Goal: Task Accomplishment & Management: Manage account settings

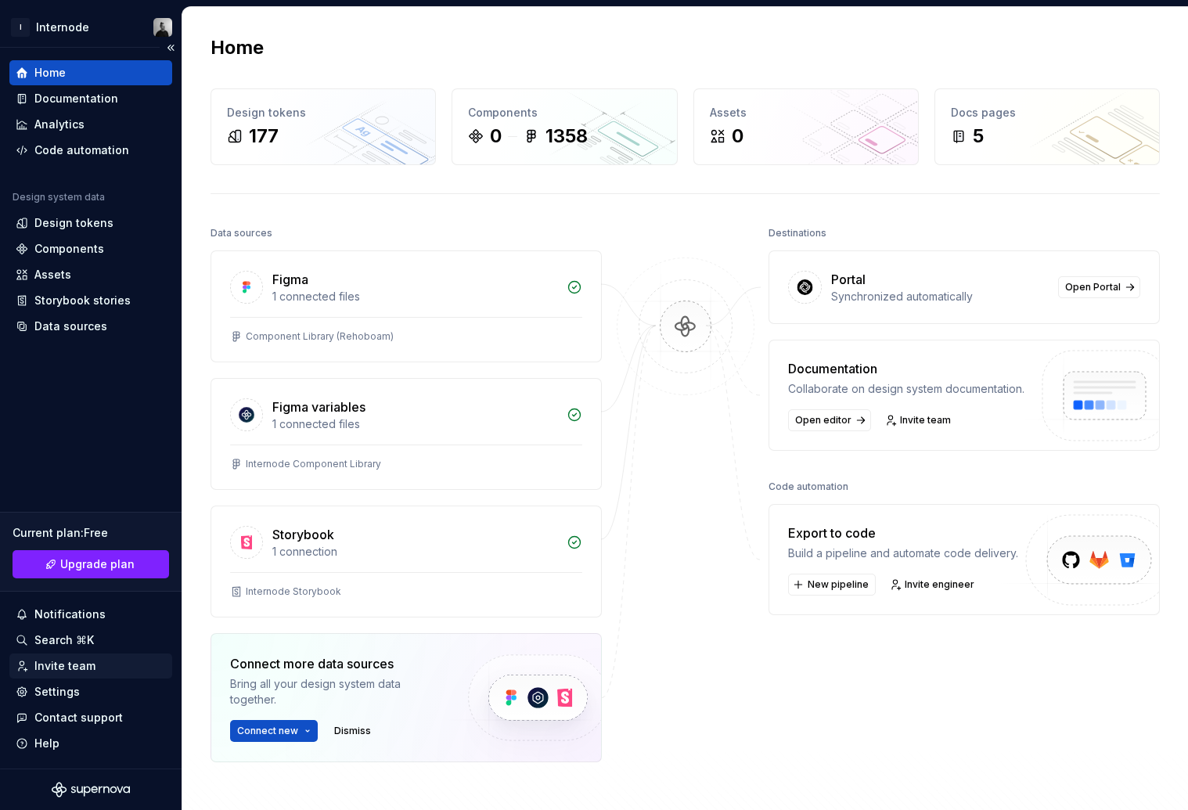
click at [59, 671] on div "Invite team" at bounding box center [64, 666] width 61 height 16
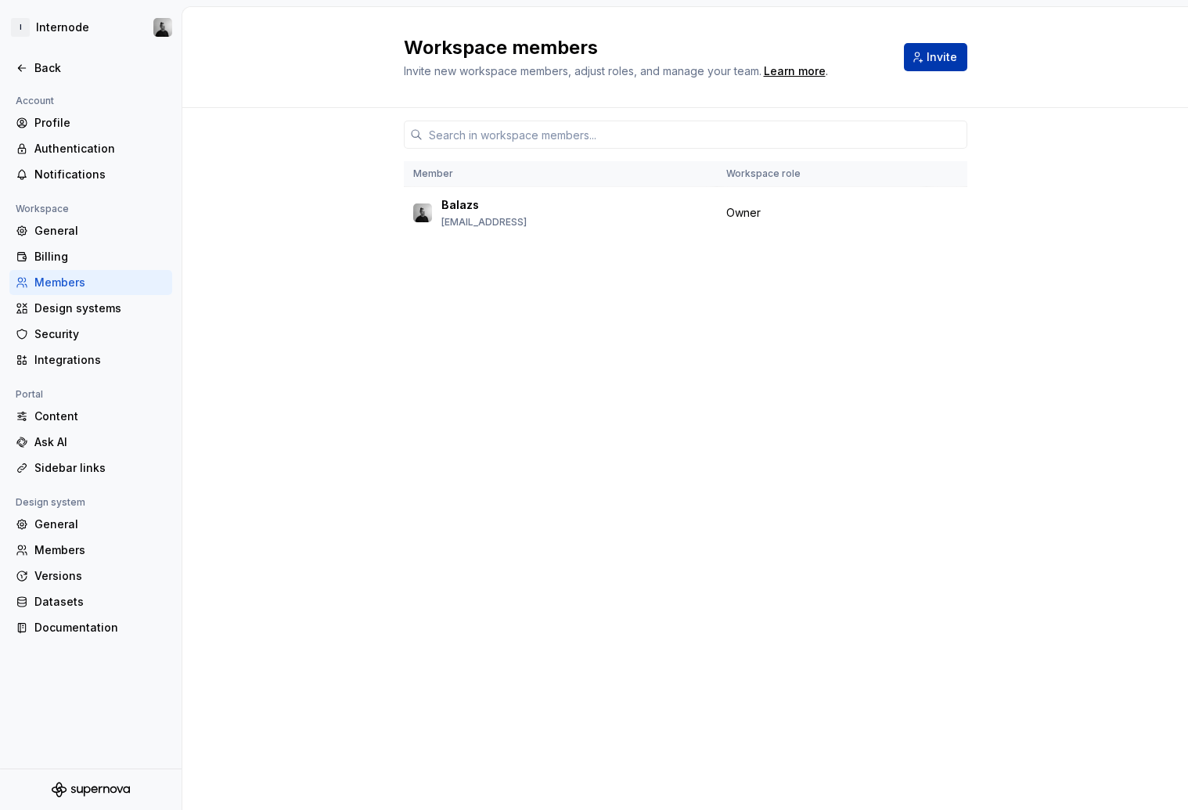
click at [939, 60] on span "Invite" at bounding box center [942, 57] width 31 height 16
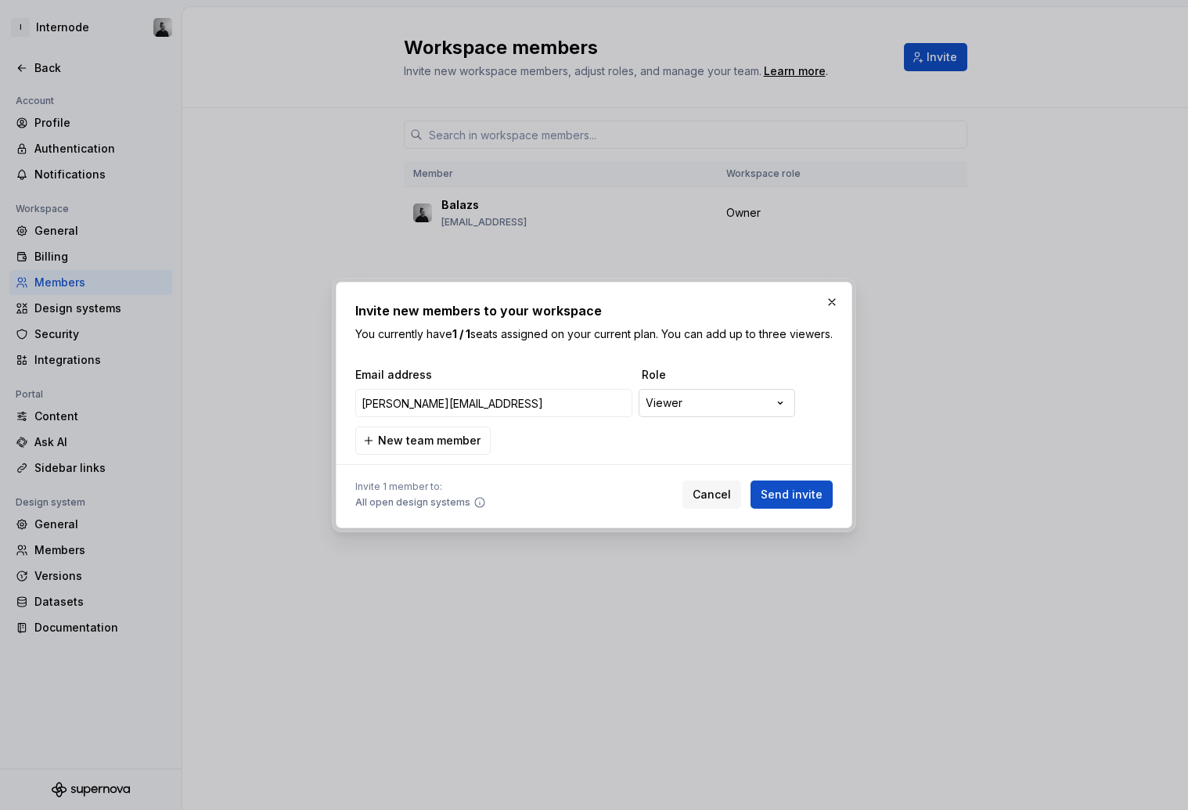
type input "[PERSON_NAME][EMAIL_ADDRESS]"
click at [677, 419] on div "**********" at bounding box center [594, 405] width 1188 height 810
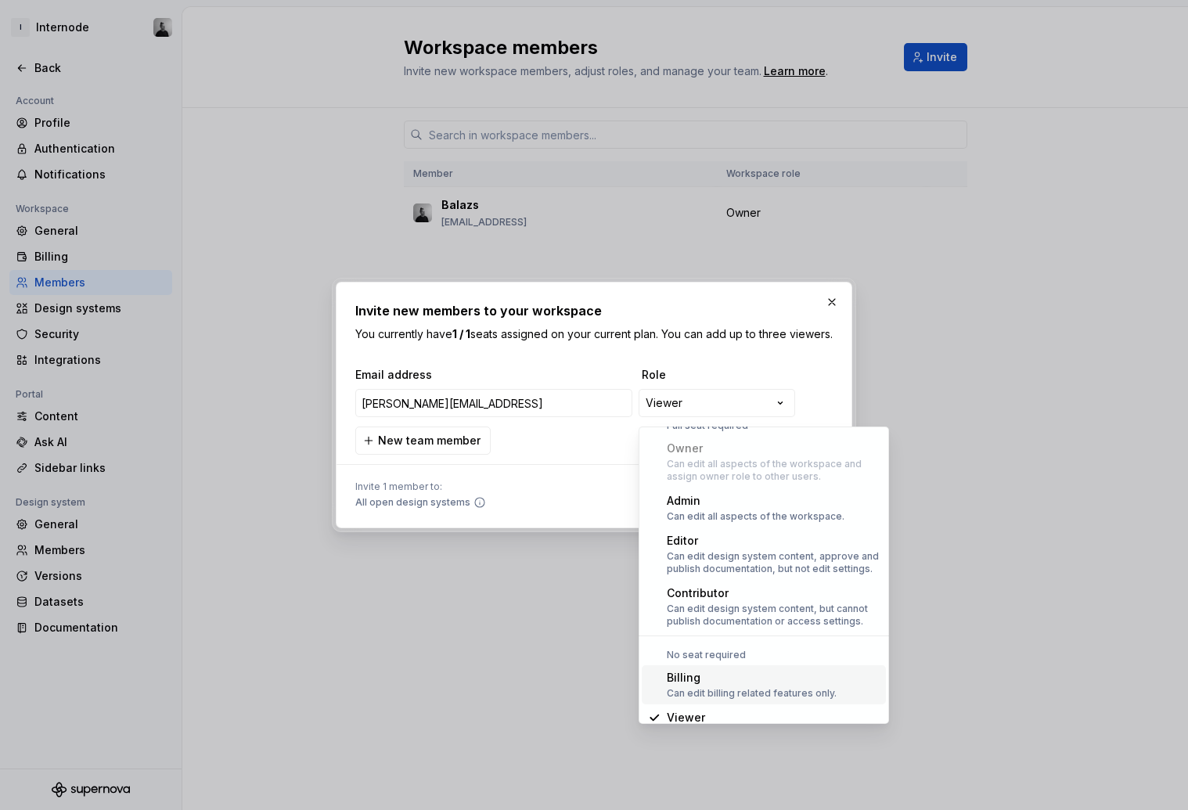
scroll to position [43, 0]
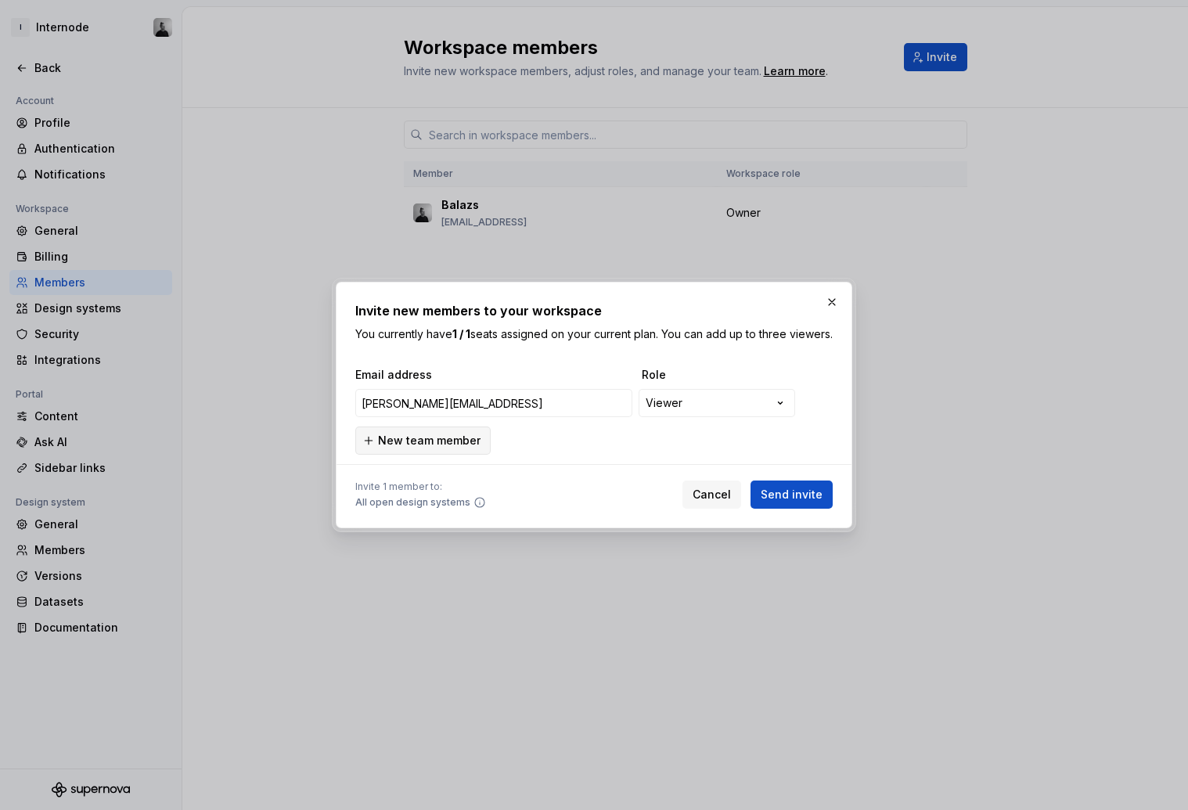
click at [427, 448] on span "New team member" at bounding box center [429, 441] width 103 height 16
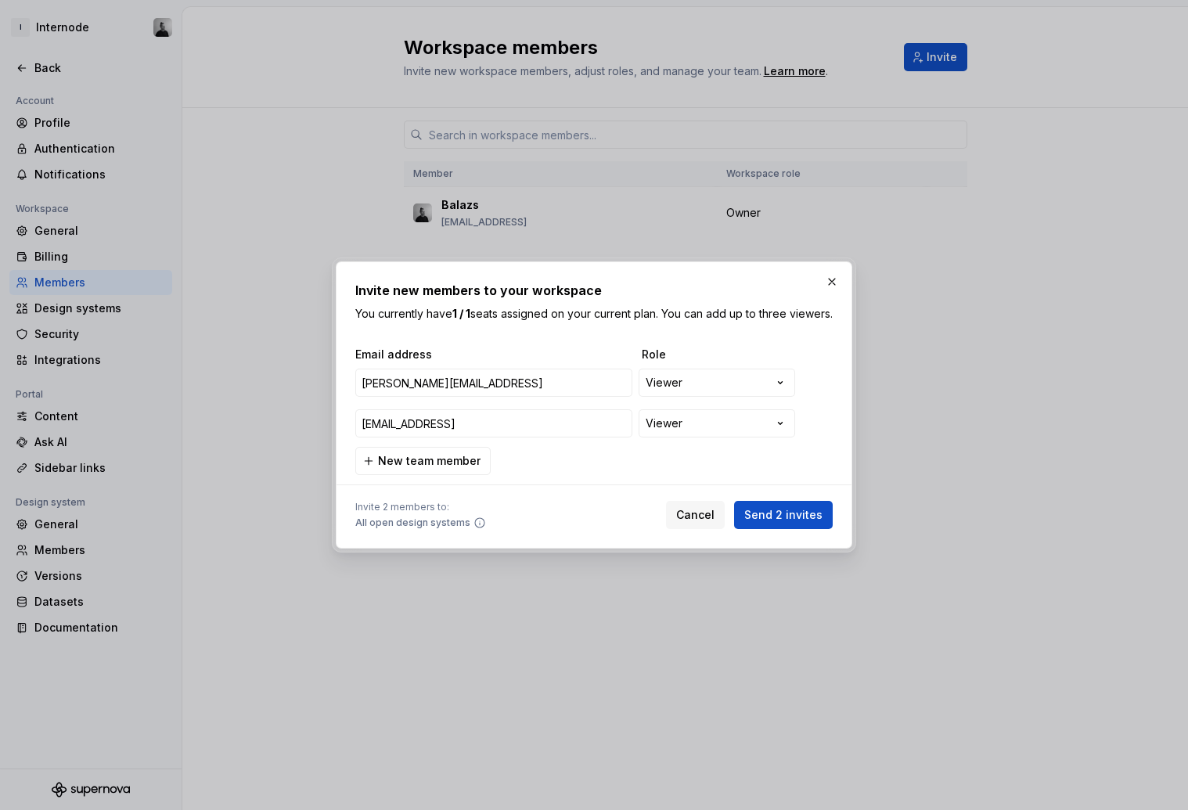
type input "[EMAIL_ADDRESS]"
click at [444, 509] on span "Invite 2 members to:" at bounding box center [420, 507] width 131 height 13
click at [790, 520] on span "Send 2 invites" at bounding box center [783, 515] width 78 height 16
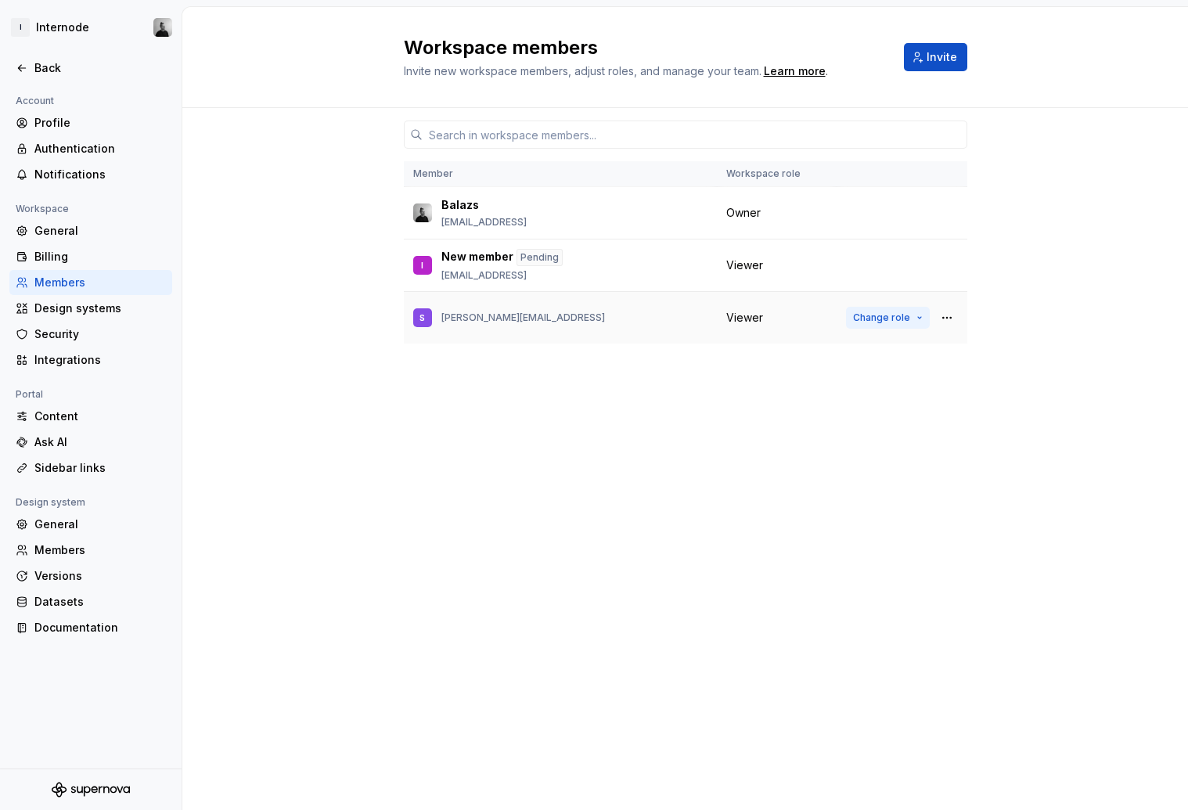
click at [897, 315] on span "Change role" at bounding box center [881, 317] width 57 height 13
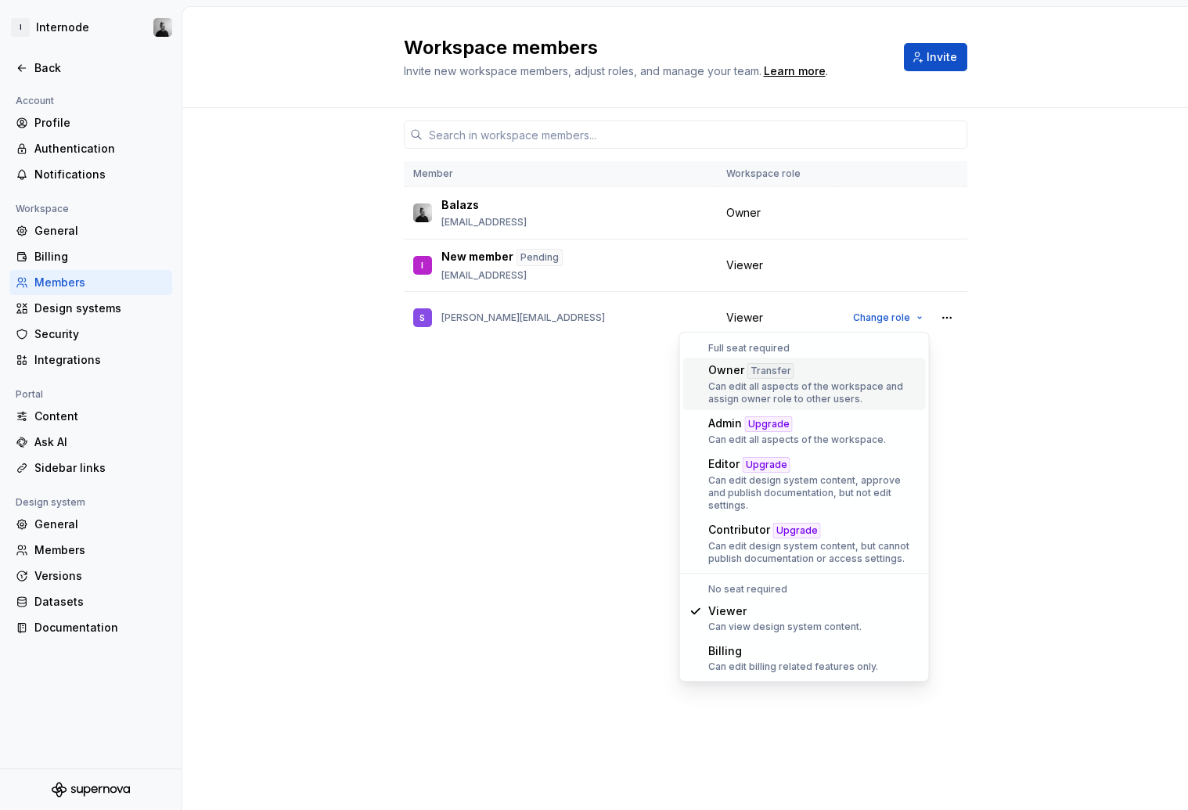
click at [995, 376] on div "Member Workspace role Balazs [EMAIL_ADDRESS] Owner I New member Pending [EMAIL_…" at bounding box center [685, 459] width 1006 height 702
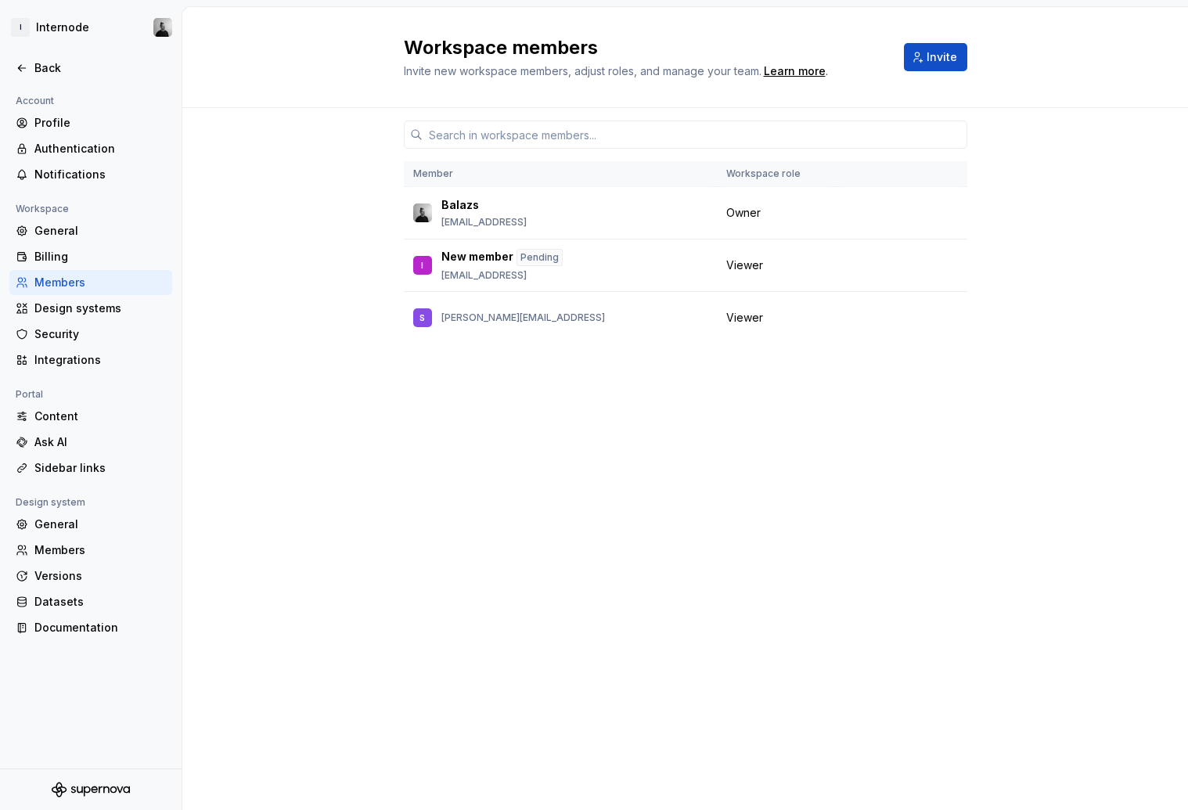
click at [241, 50] on div "Workspace members Invite new workspace members, adjust roles, and manage your t…" at bounding box center [685, 57] width 1006 height 101
